Goal: Book appointment/travel/reservation

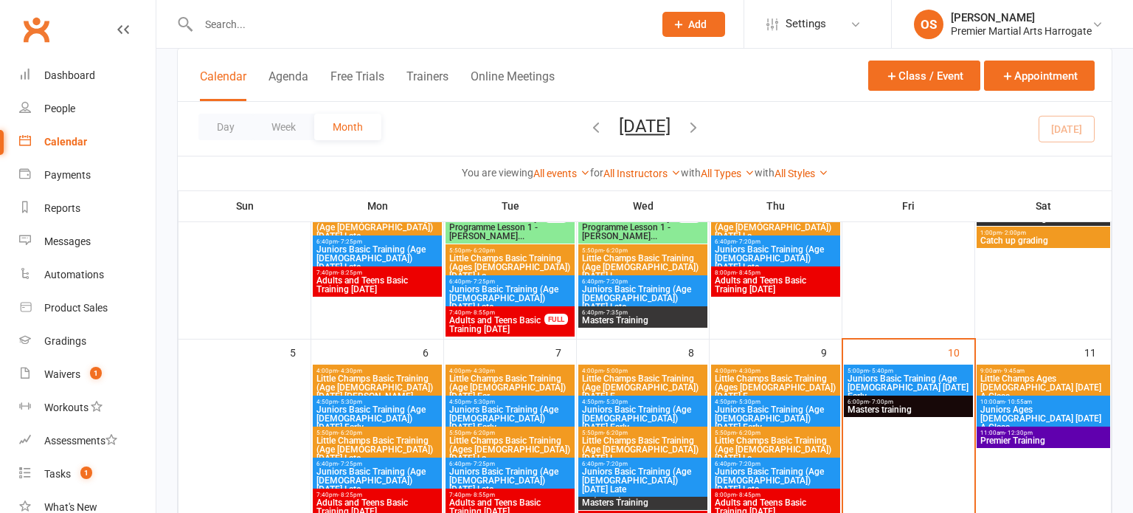
scroll to position [216, 0]
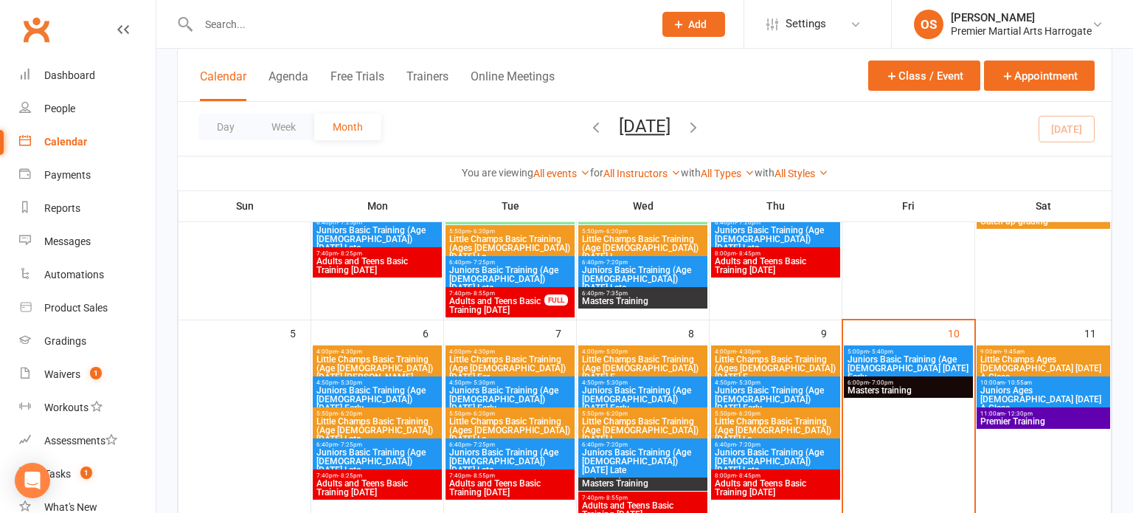
click at [880, 355] on span "Juniors Basic Training (Age [DEMOGRAPHIC_DATA] [DATE] Early" at bounding box center [908, 368] width 123 height 27
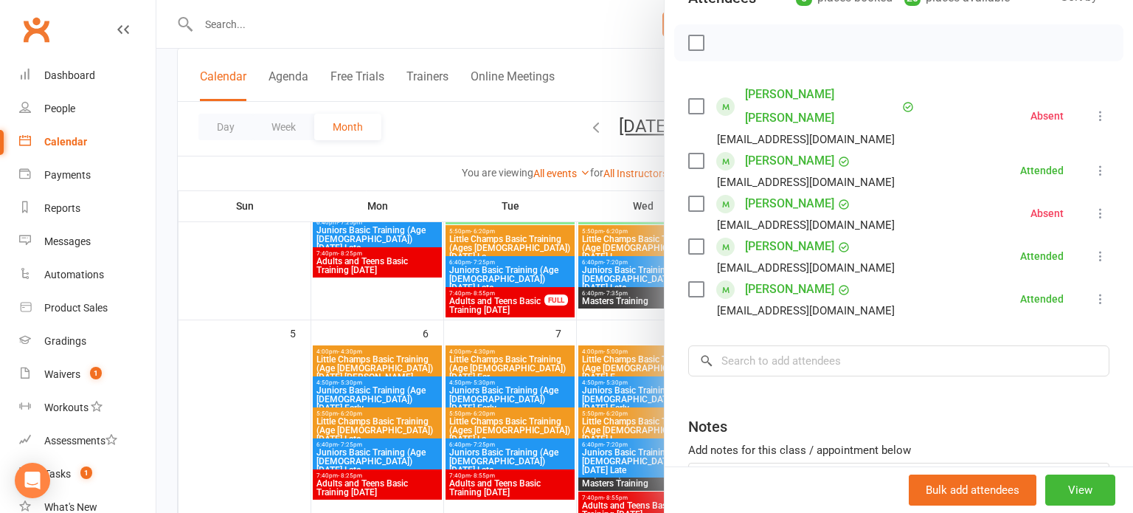
scroll to position [191, 0]
click at [801, 346] on input "search" at bounding box center [898, 361] width 421 height 31
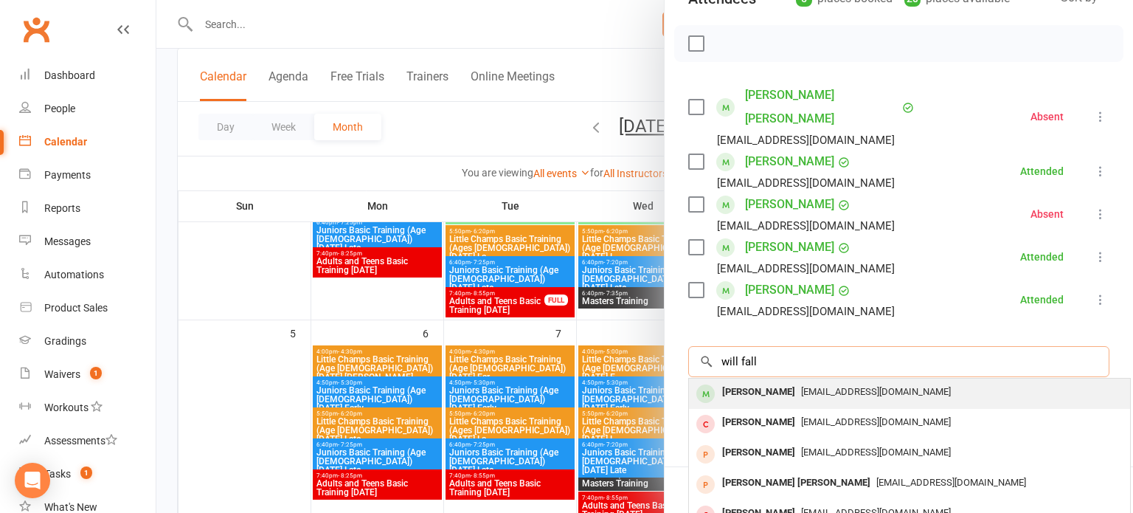
type input "will fall"
click at [823, 381] on div "[EMAIL_ADDRESS][DOMAIN_NAME]" at bounding box center [909, 391] width 429 height 21
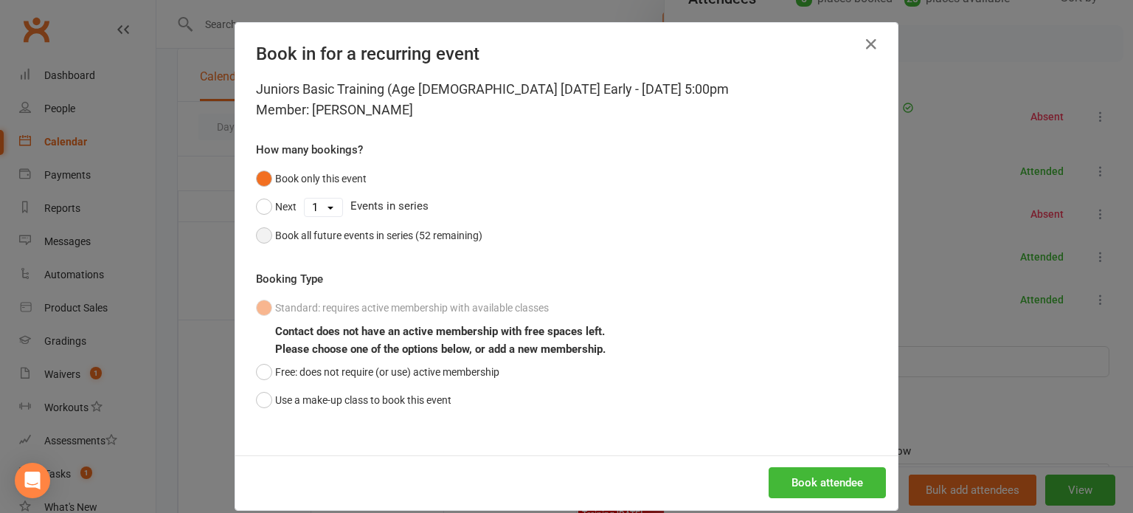
click at [385, 240] on div "Book all future events in series (52 remaining)" at bounding box center [378, 235] width 207 height 16
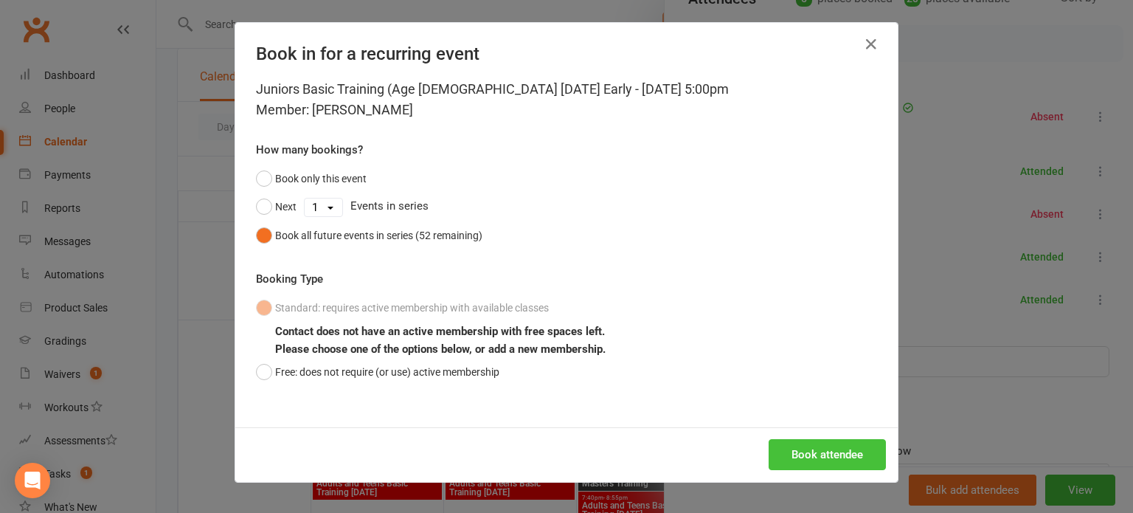
click at [791, 442] on button "Book attendee" at bounding box center [826, 454] width 117 height 31
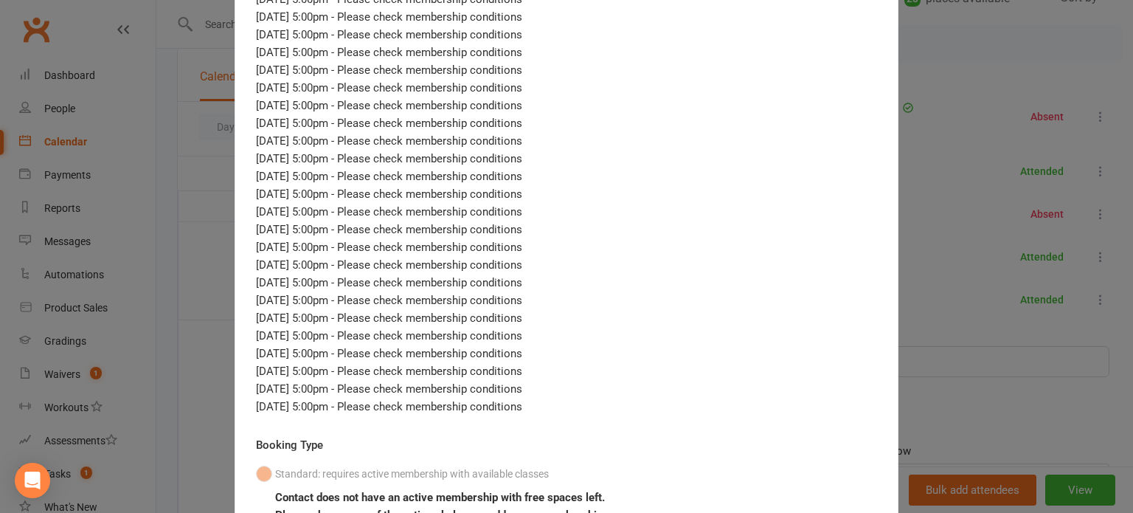
scroll to position [469, 0]
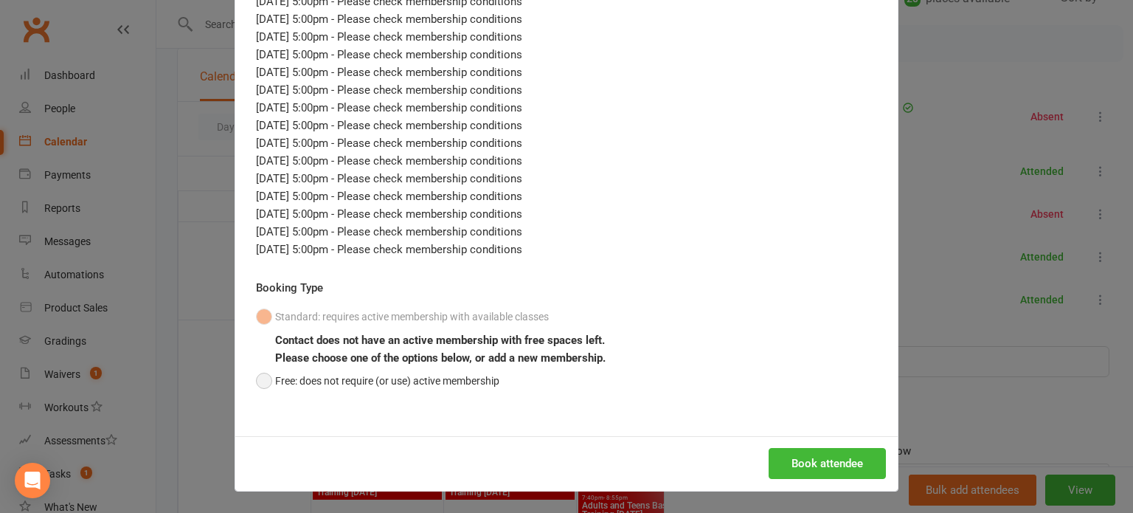
click at [414, 383] on button "Free: does not require (or use) active membership" at bounding box center [377, 381] width 243 height 28
click at [808, 463] on button "Book attendee" at bounding box center [826, 463] width 117 height 31
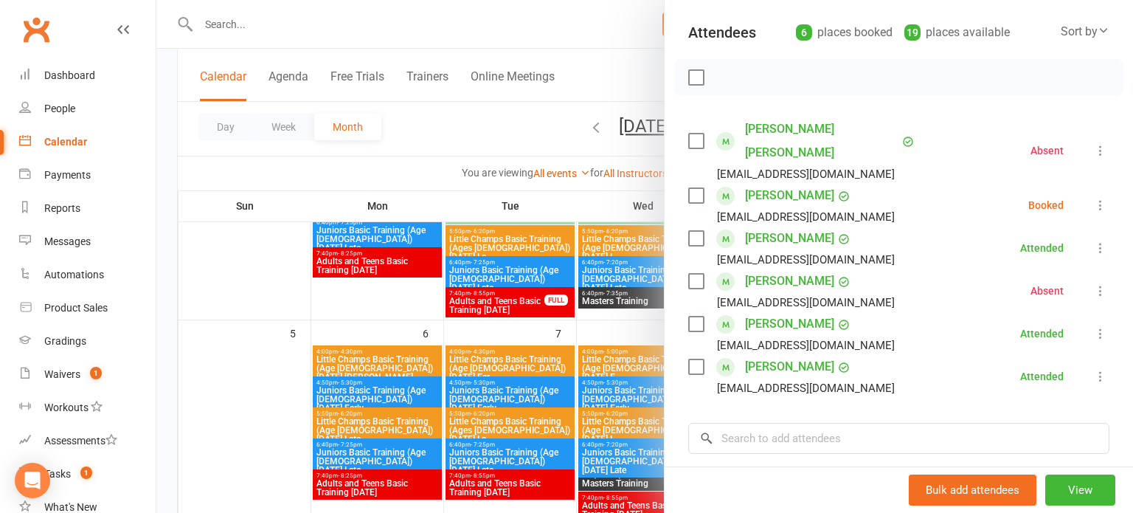
scroll to position [156, 0]
click at [622, 331] on div at bounding box center [644, 256] width 976 height 513
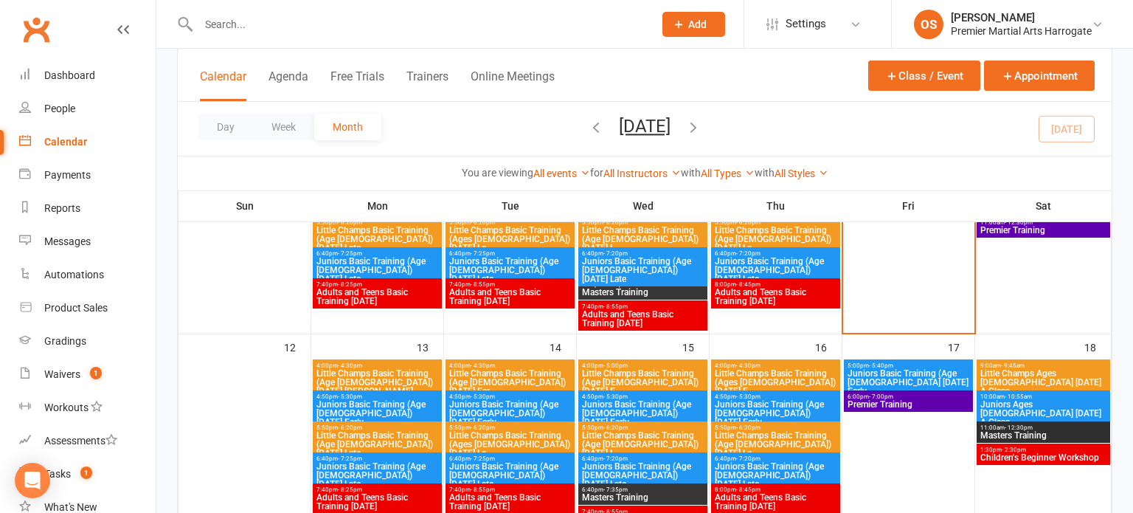
scroll to position [408, 0]
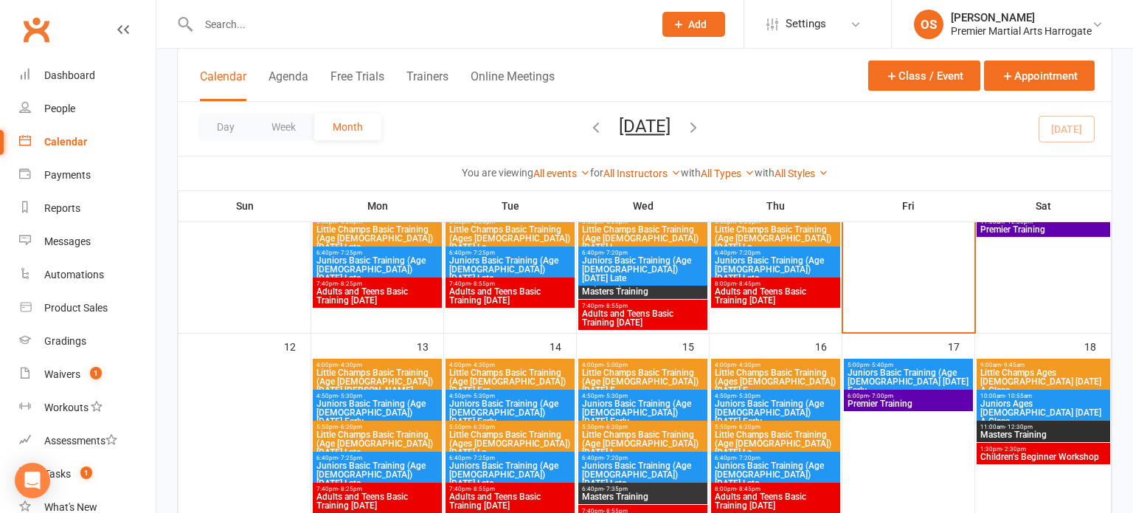
click at [861, 368] on span "Juniors Basic Training (Age [DEMOGRAPHIC_DATA] [DATE] Early" at bounding box center [908, 381] width 123 height 27
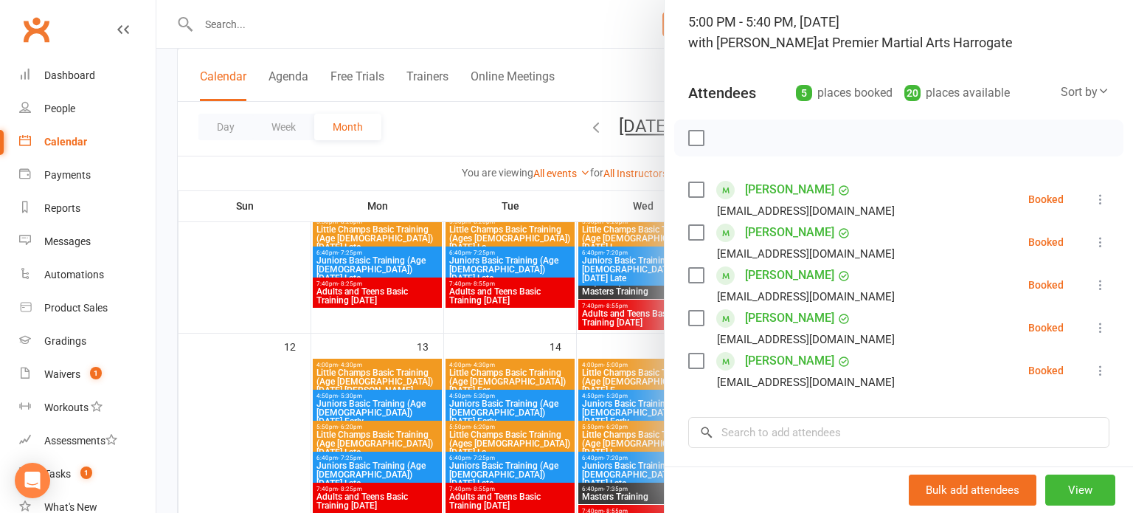
scroll to position [97, 0]
click at [610, 330] on div at bounding box center [644, 256] width 976 height 513
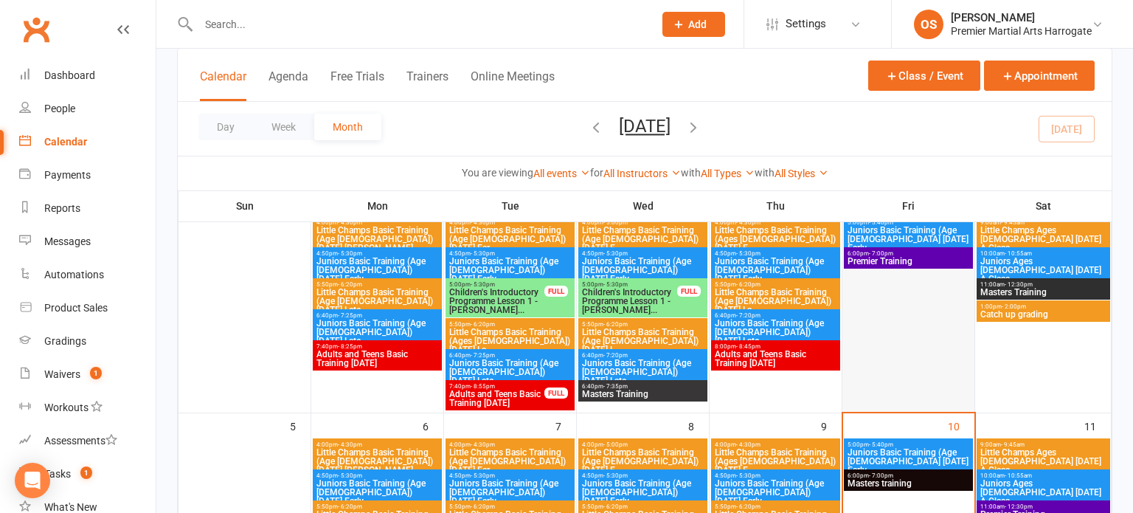
scroll to position [127, 0]
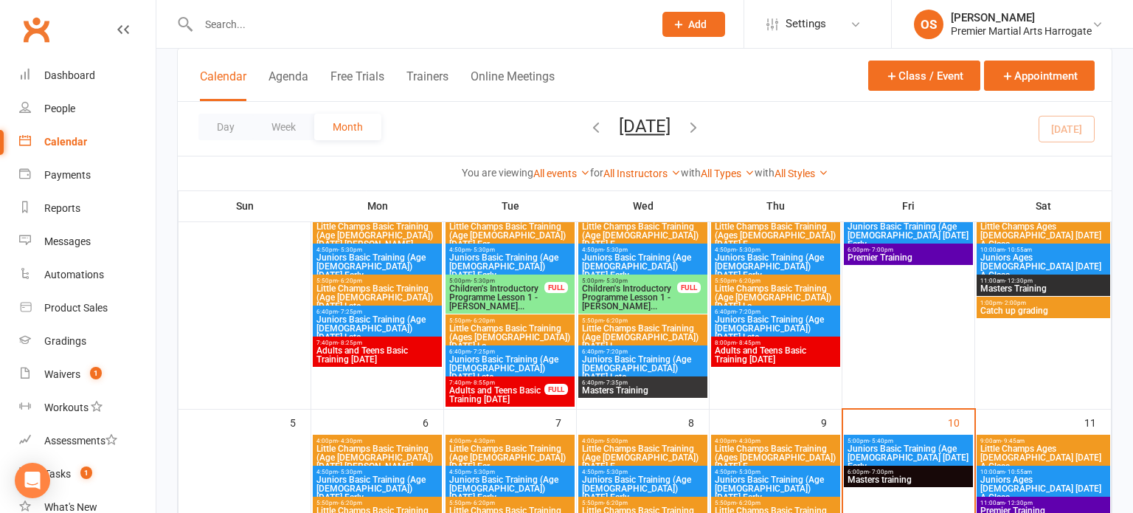
click at [888, 451] on span "Juniors Basic Training (Age [DEMOGRAPHIC_DATA] [DATE] Early" at bounding box center [908, 457] width 123 height 27
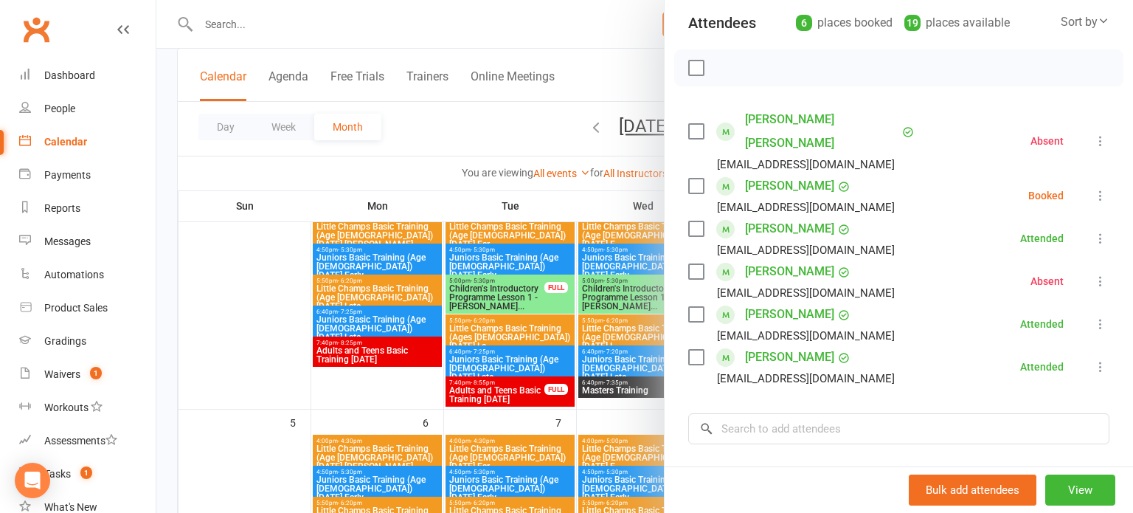
scroll to position [171, 0]
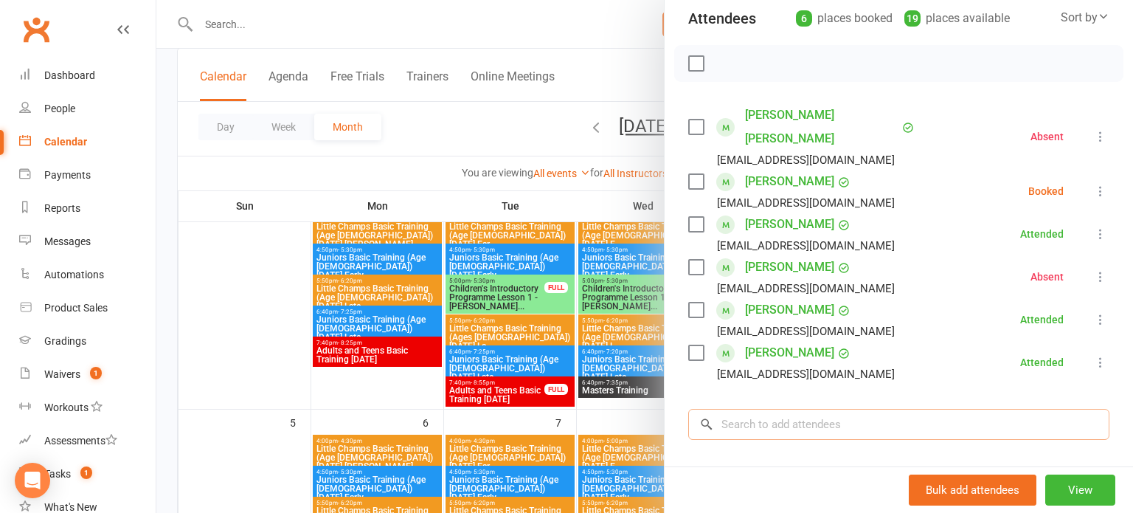
click at [786, 409] on input "search" at bounding box center [898, 424] width 421 height 31
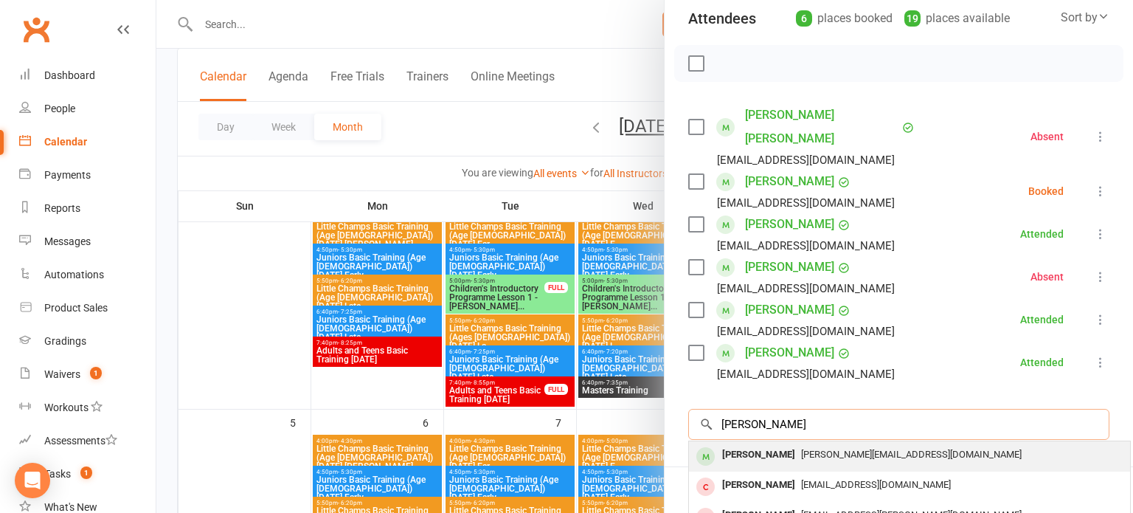
type input "[PERSON_NAME]"
click at [850, 444] on div "[PERSON_NAME][EMAIL_ADDRESS][DOMAIN_NAME]" at bounding box center [909, 454] width 429 height 21
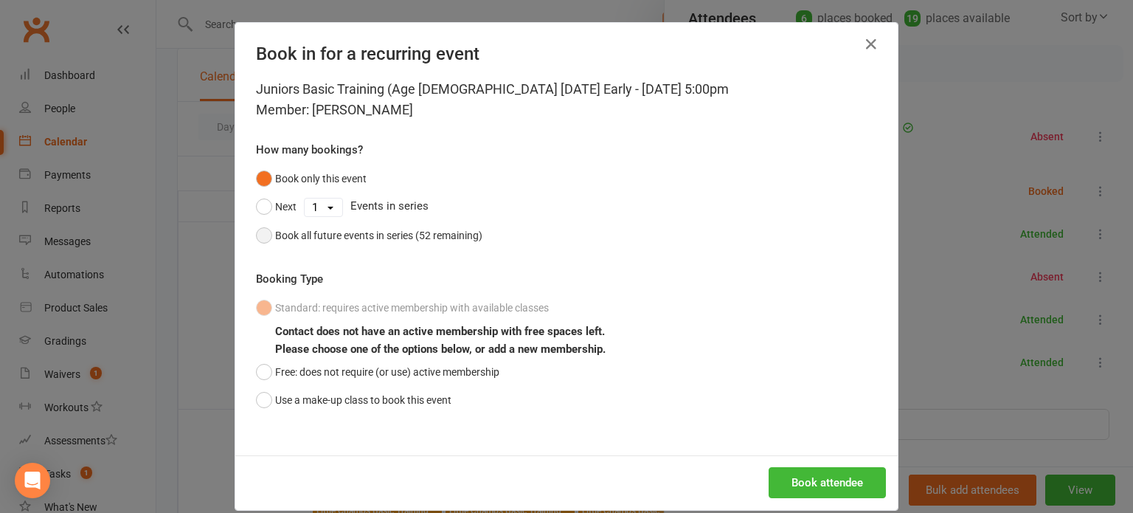
click at [268, 232] on button "Book all future events in series (52 remaining)" at bounding box center [369, 235] width 226 height 28
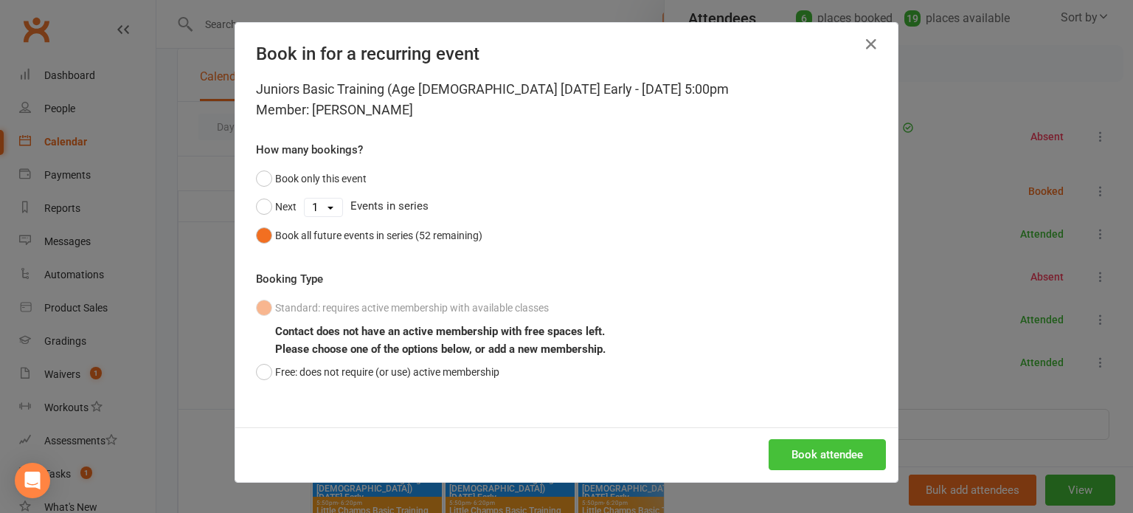
click at [859, 454] on button "Book attendee" at bounding box center [826, 454] width 117 height 31
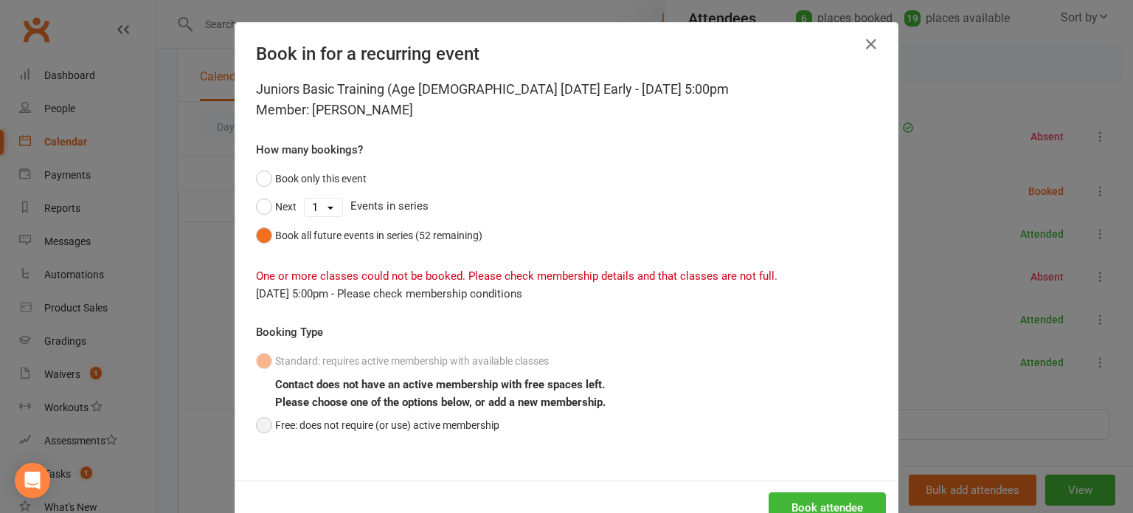
click at [264, 428] on button "Free: does not require (or use) active membership" at bounding box center [377, 425] width 243 height 28
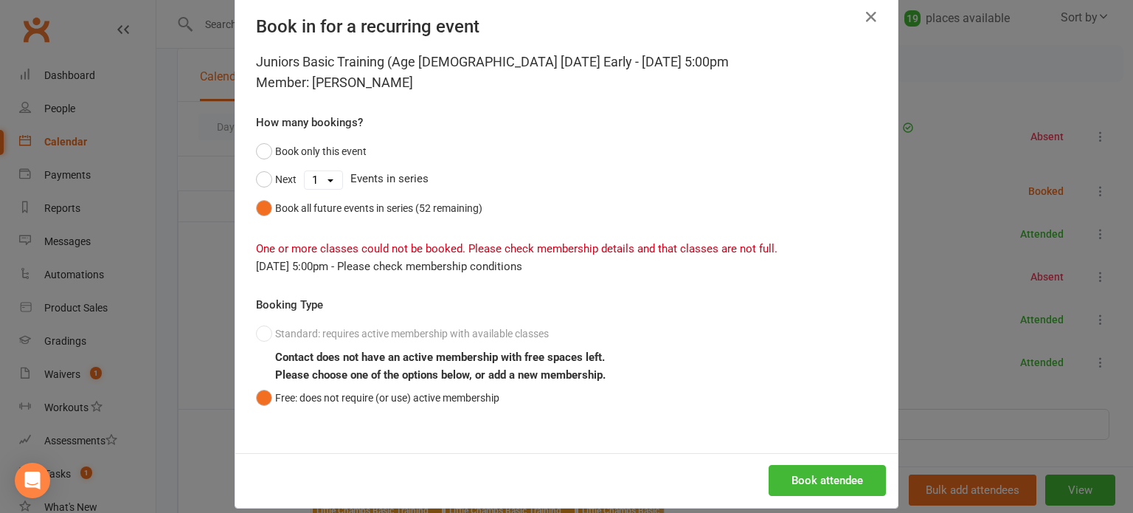
scroll to position [44, 0]
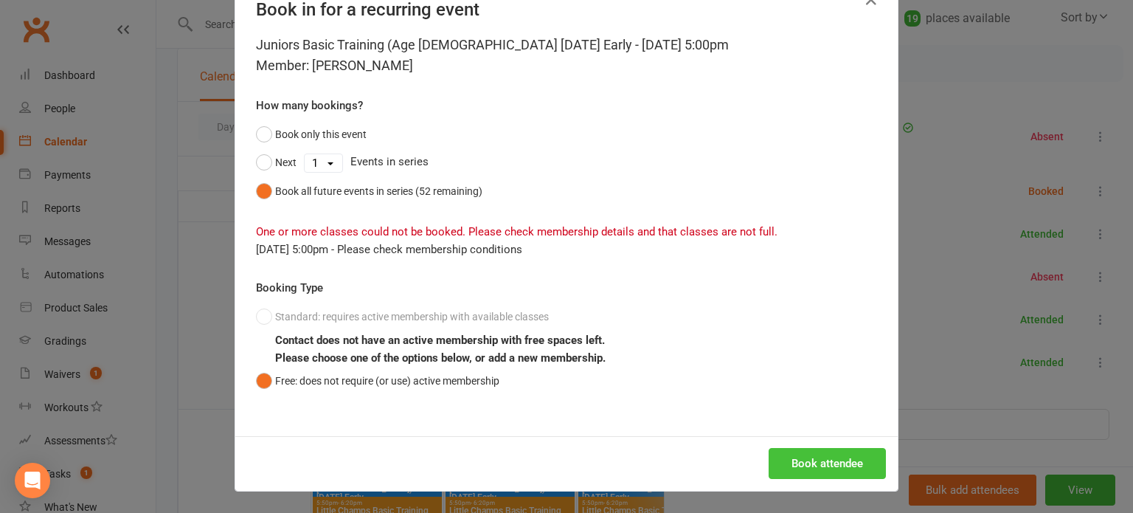
click at [794, 462] on button "Book attendee" at bounding box center [826, 463] width 117 height 31
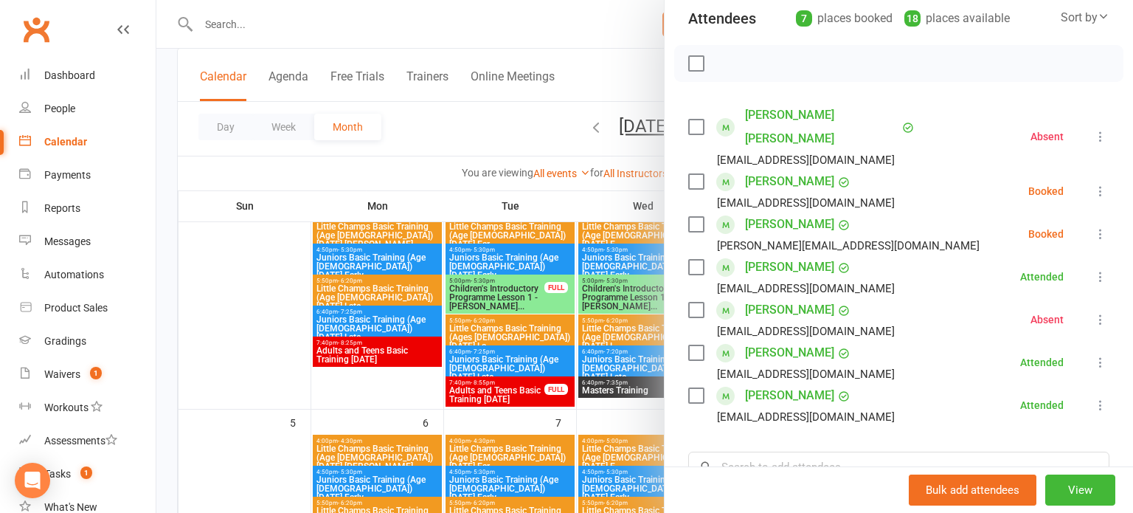
click at [667, 309] on div "Class kiosk mode Roll call 5:00 PM - 5:40 PM, [DATE] with [PERSON_NAME] at Prem…" at bounding box center [898, 291] width 468 height 799
click at [650, 313] on div at bounding box center [644, 256] width 976 height 513
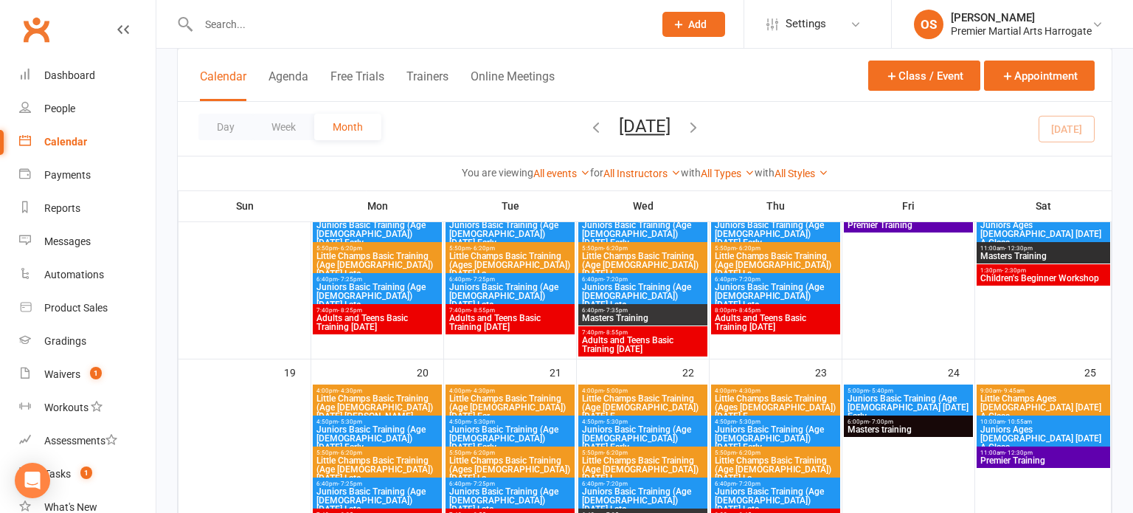
scroll to position [591, 0]
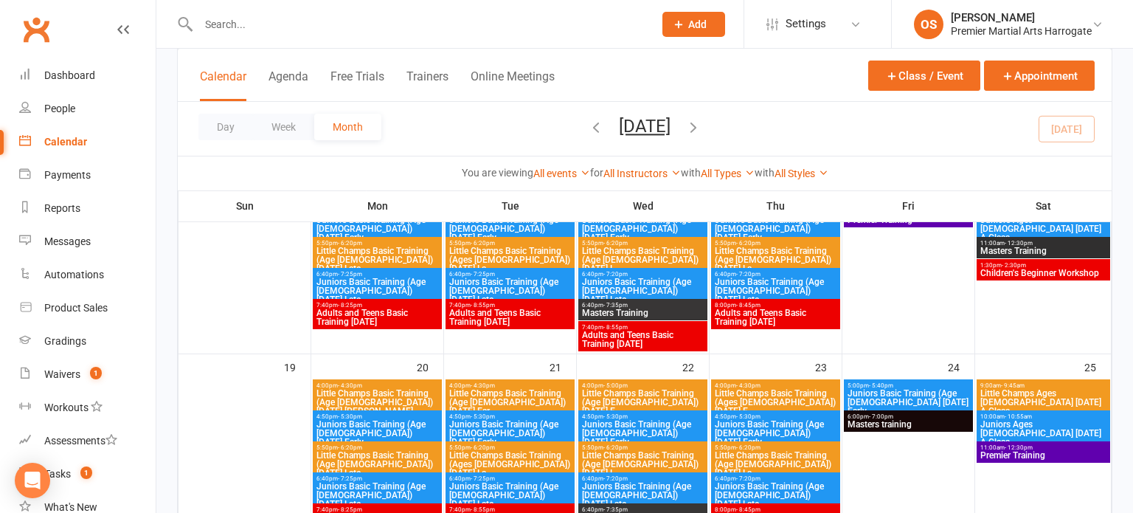
click at [860, 379] on div "5:00pm - 5:40pm Juniors Basic Training (Age [DEMOGRAPHIC_DATA] [DATE] Early" at bounding box center [908, 398] width 129 height 39
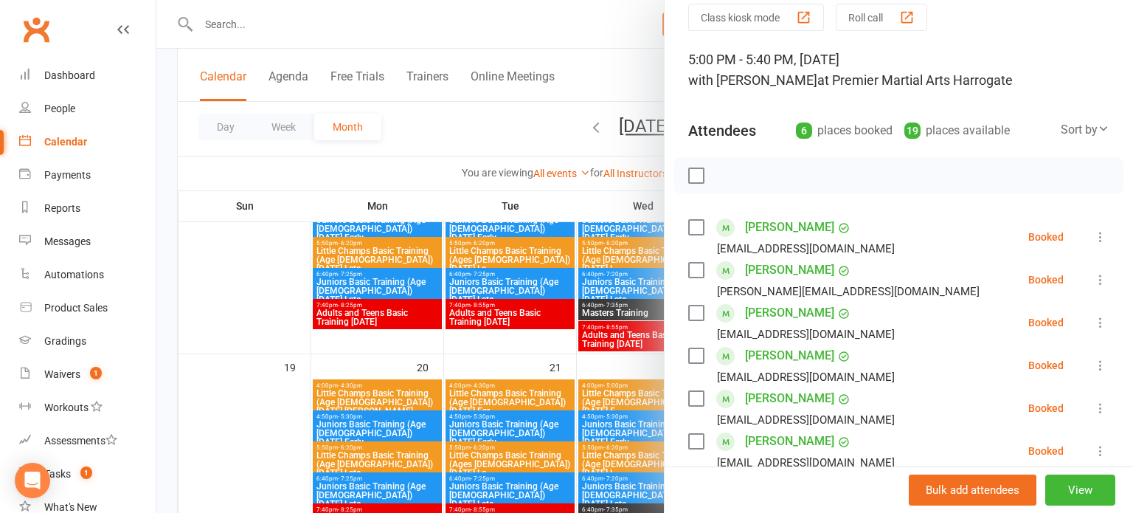
scroll to position [62, 0]
